Goal: Transaction & Acquisition: Purchase product/service

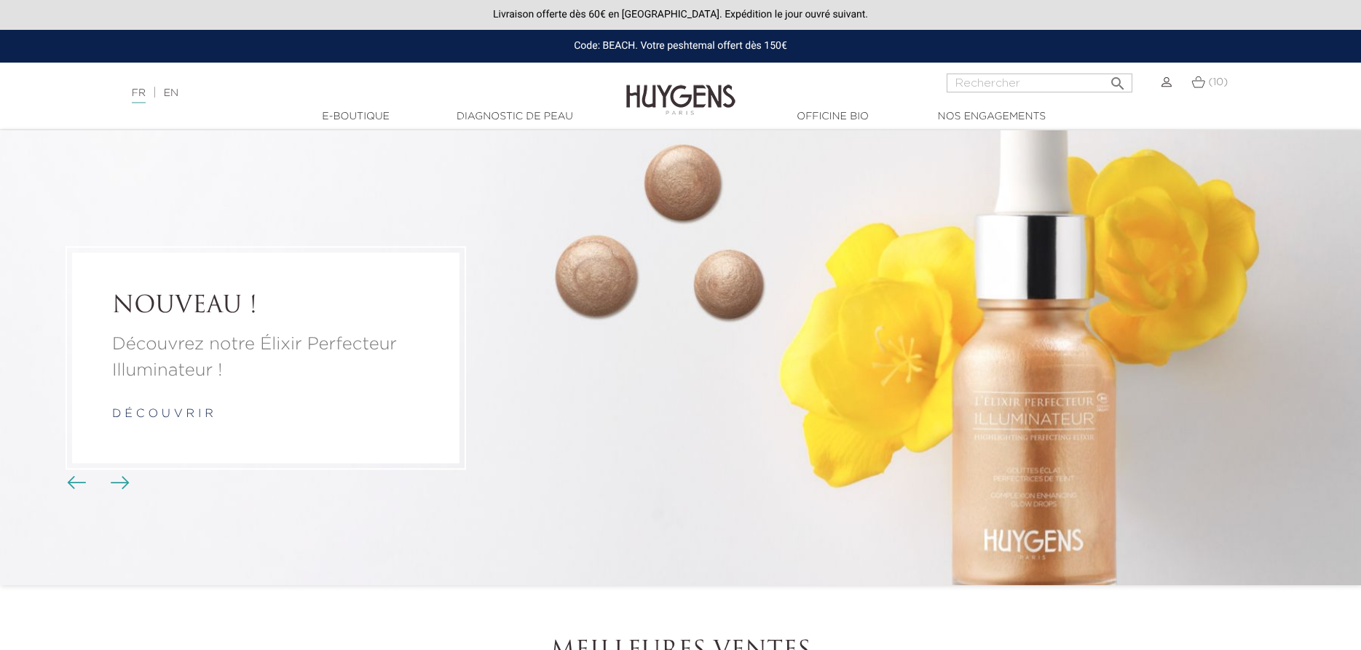
click at [1022, 443] on li "NOUVEAU ! Découvrez notre Élixir Perfecteur Illuminateur ! d é c o u v r i r" at bounding box center [680, 357] width 1361 height 455
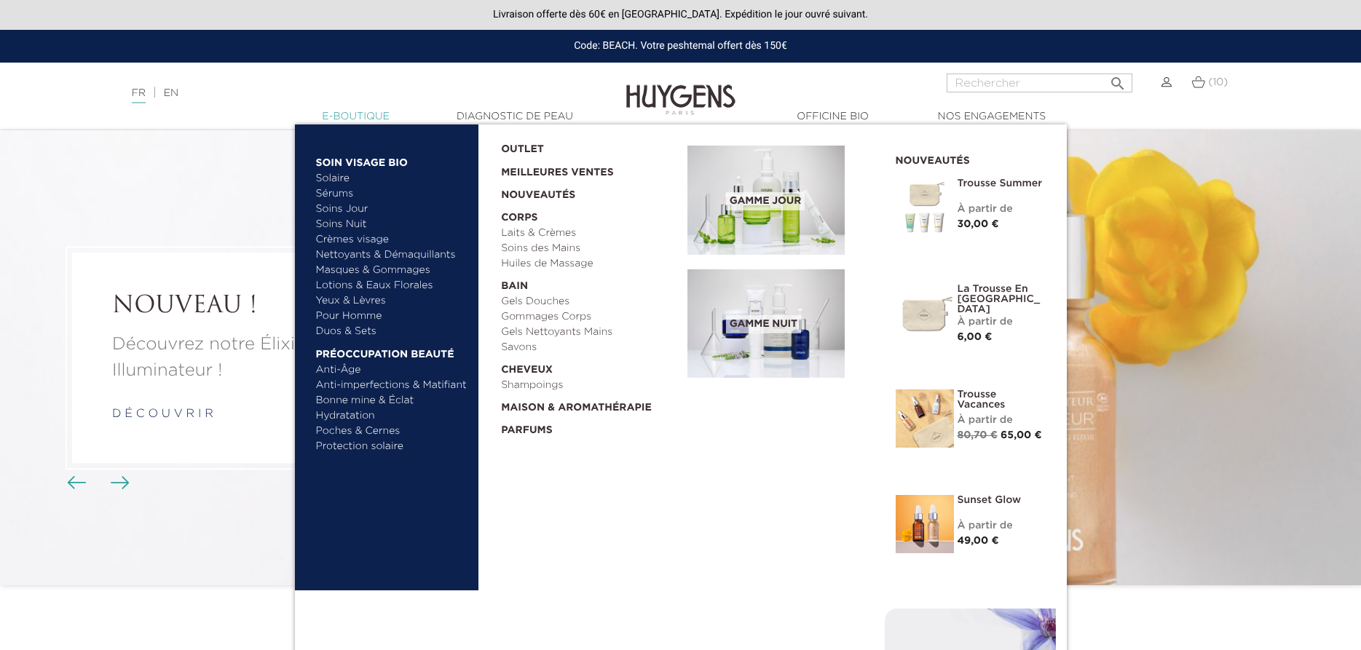
click at [348, 118] on link "  E-Boutique" at bounding box center [356, 116] width 146 height 15
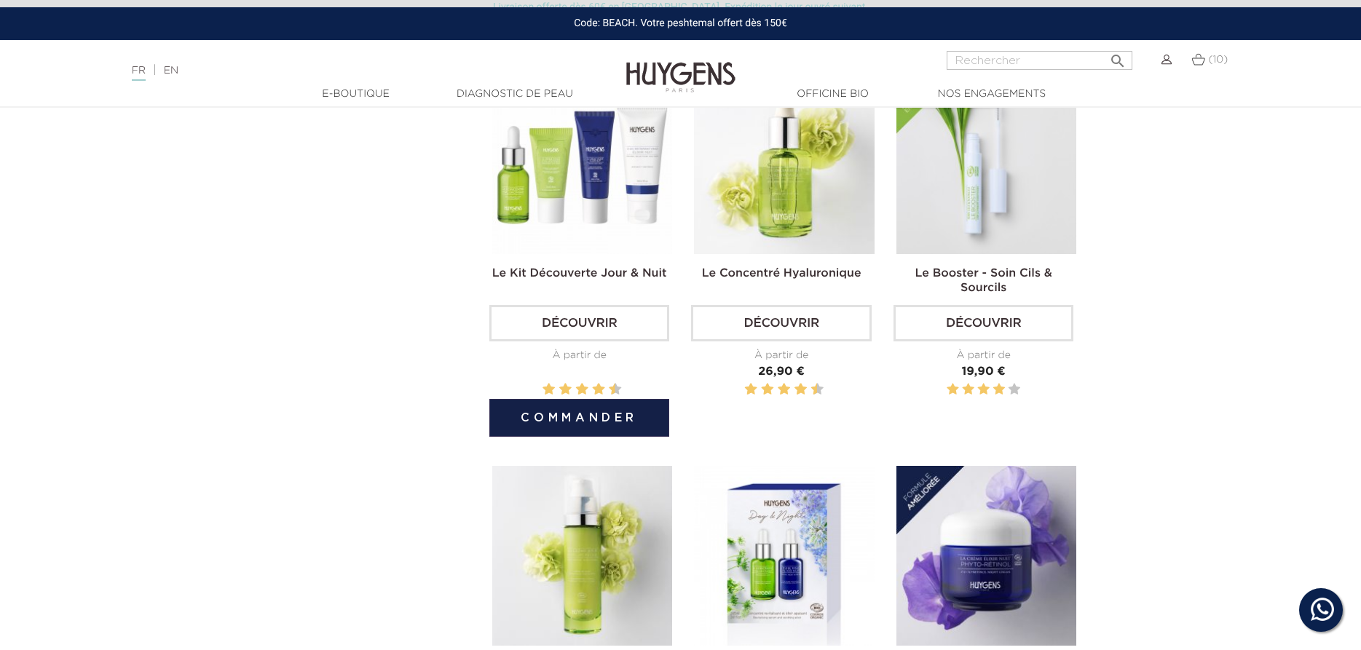
scroll to position [520, 0]
click at [566, 325] on link "Découvrir" at bounding box center [579, 322] width 180 height 36
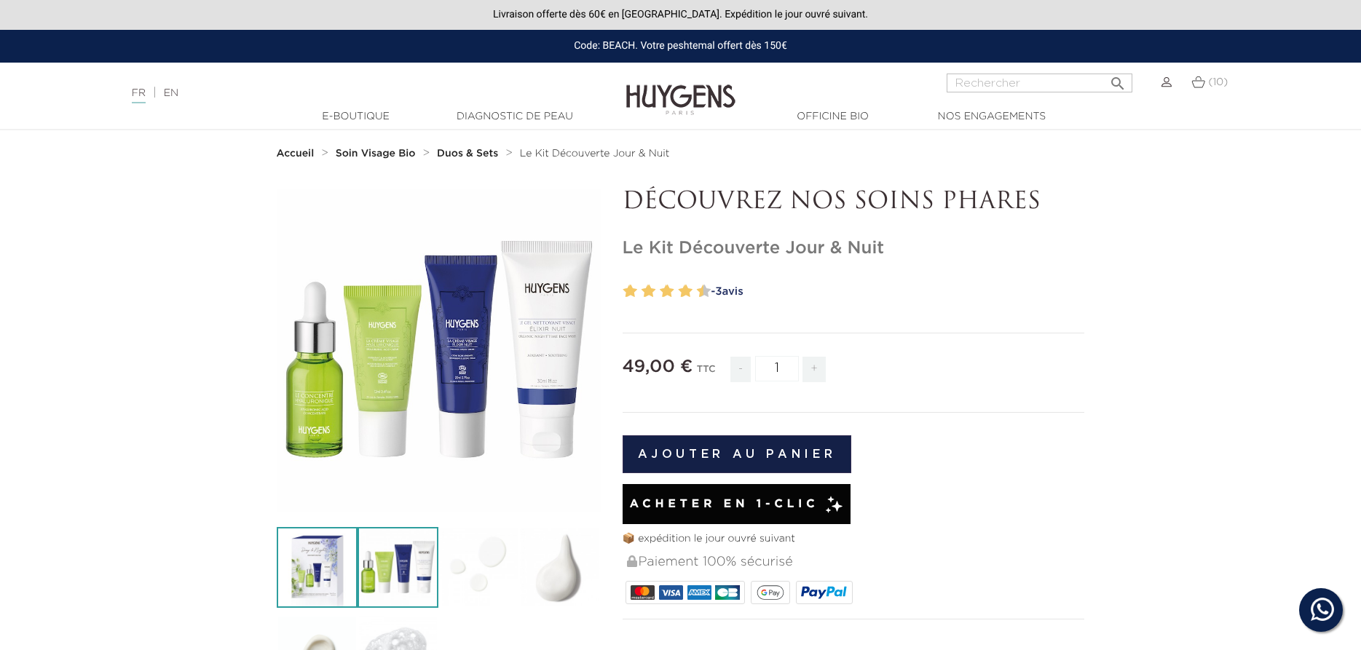
click at [316, 581] on img at bounding box center [317, 567] width 81 height 81
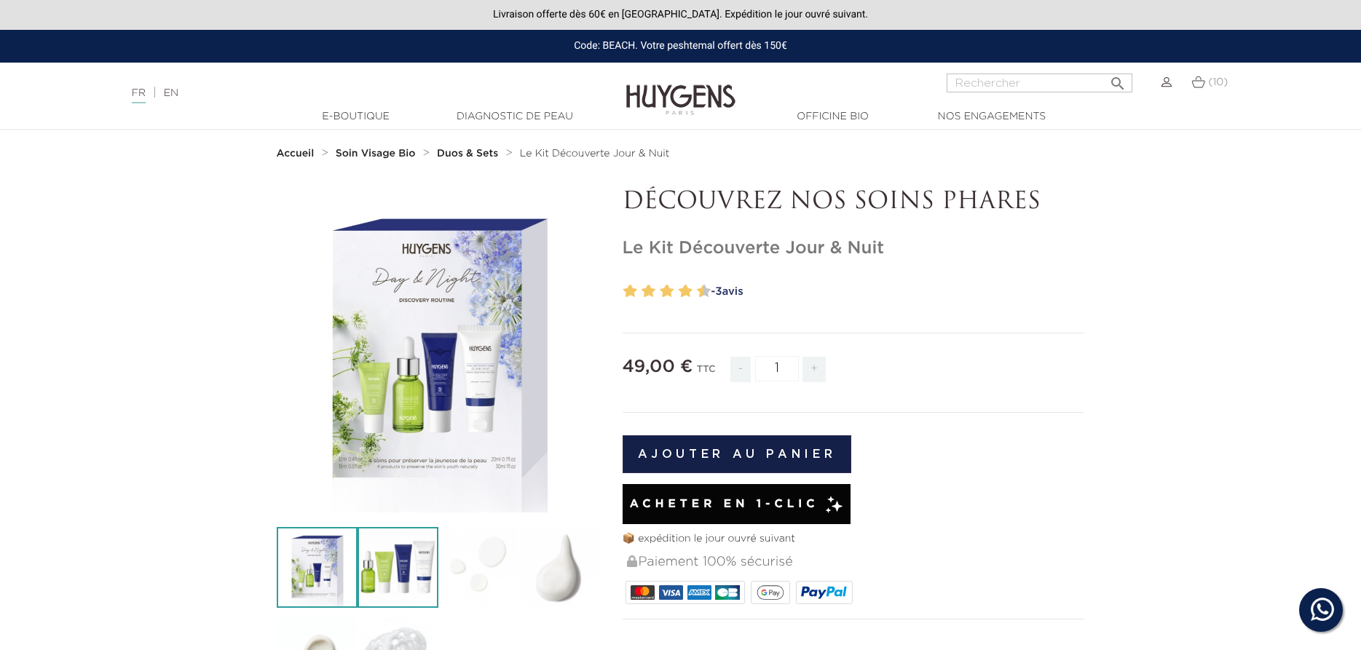
click at [374, 580] on img at bounding box center [398, 567] width 81 height 81
